Goal: Transaction & Acquisition: Purchase product/service

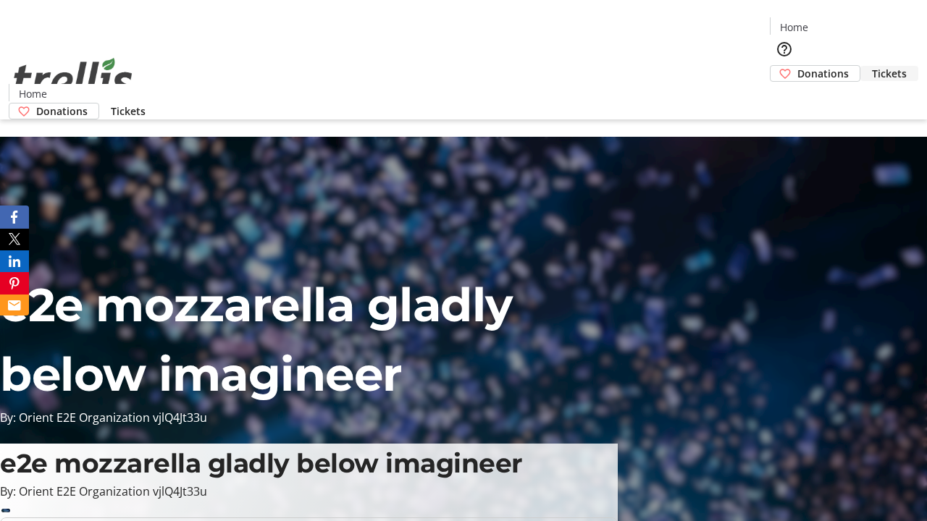
click at [872, 66] on span "Tickets" at bounding box center [889, 73] width 35 height 15
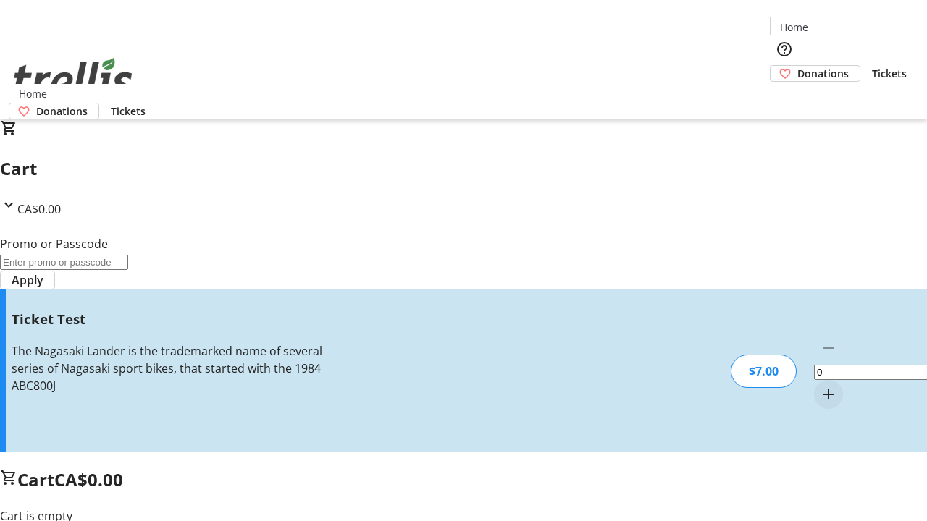
click at [820, 386] on mat-icon "Increment by one" at bounding box center [828, 394] width 17 height 17
type input "1"
